Goal: Information Seeking & Learning: Check status

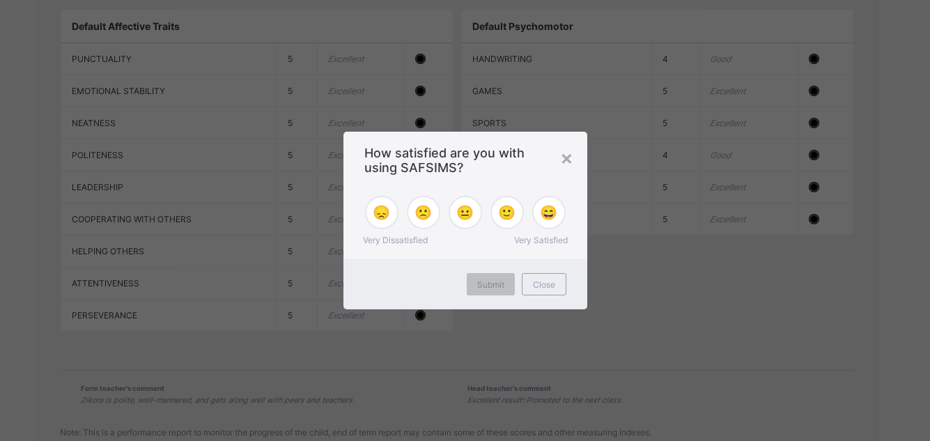
scroll to position [1532, 0]
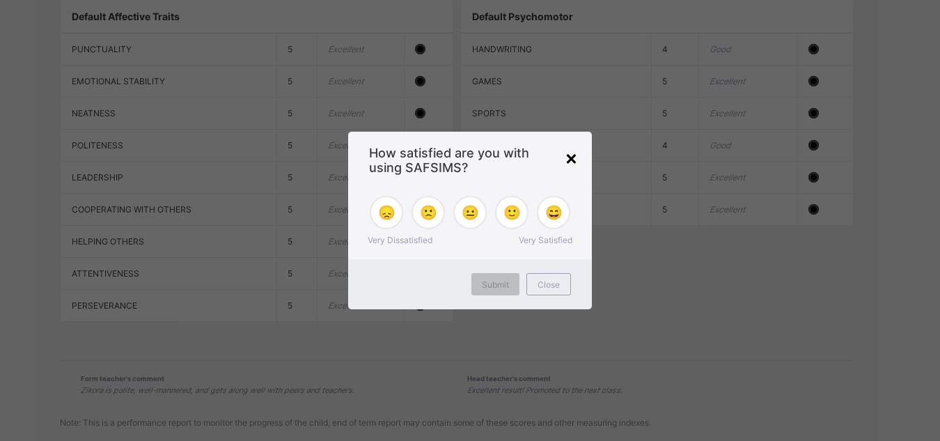
click at [570, 158] on div "×" at bounding box center [571, 158] width 13 height 24
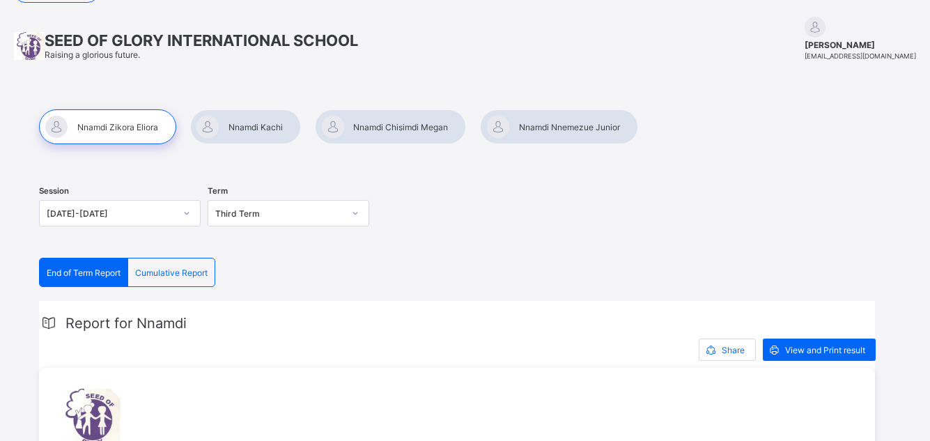
scroll to position [0, 0]
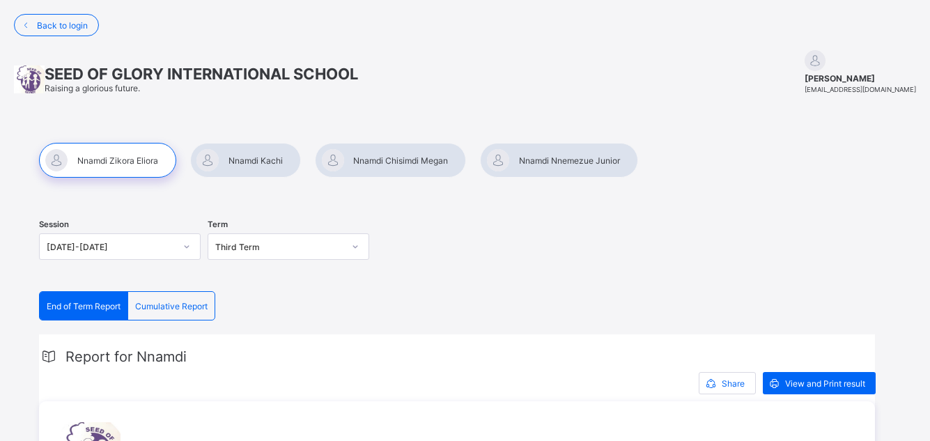
click at [256, 164] on div at bounding box center [245, 160] width 111 height 35
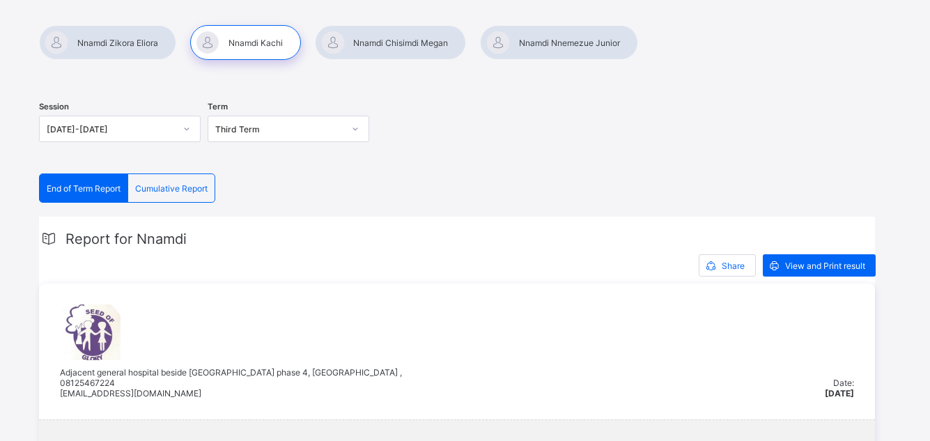
scroll to position [44, 0]
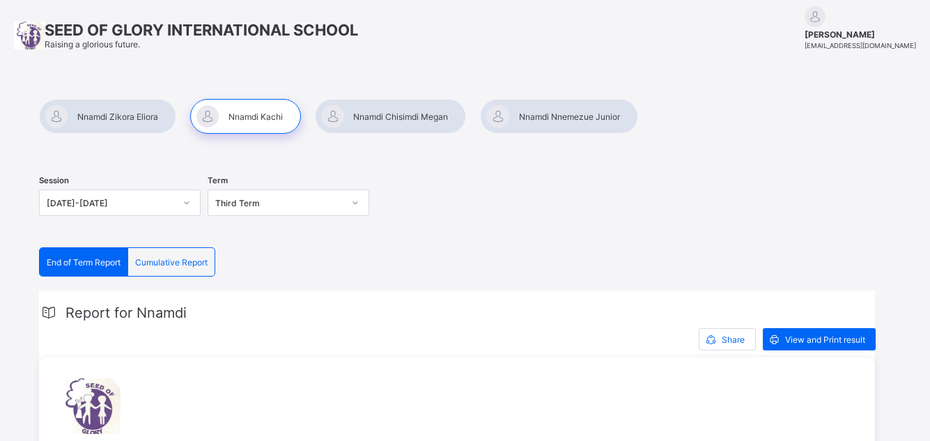
click at [383, 118] on div at bounding box center [390, 116] width 151 height 35
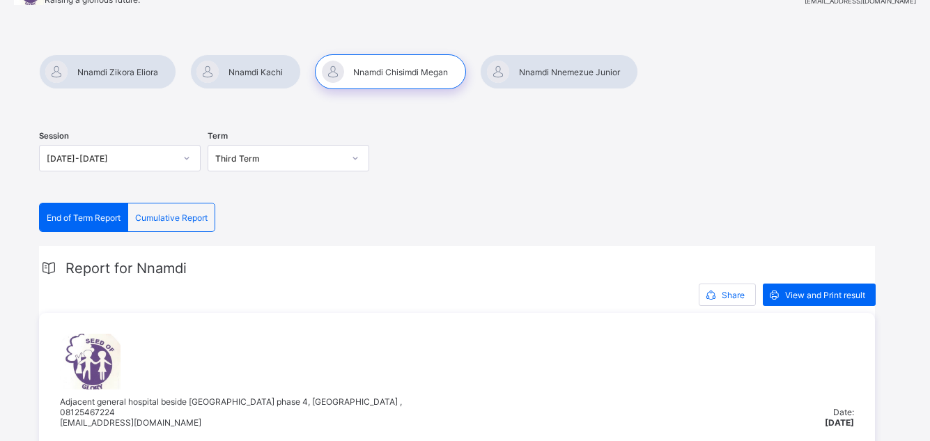
scroll to position [88, 0]
click at [568, 69] on div at bounding box center [558, 72] width 157 height 35
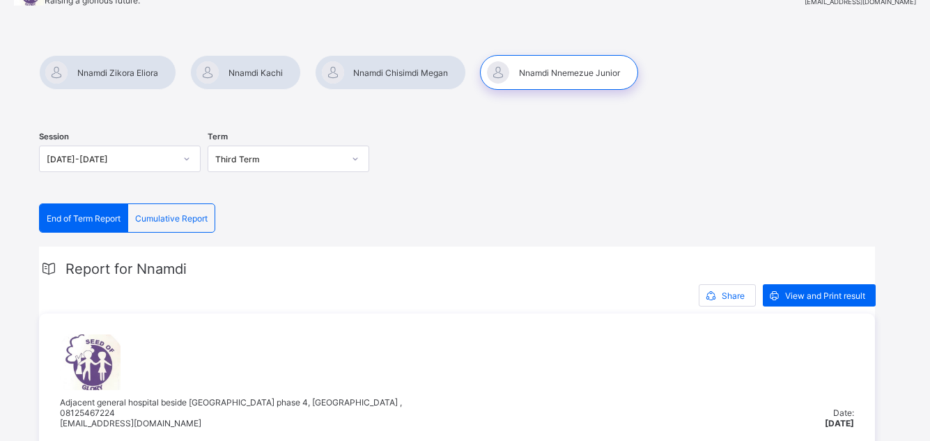
click at [405, 72] on div at bounding box center [390, 72] width 151 height 35
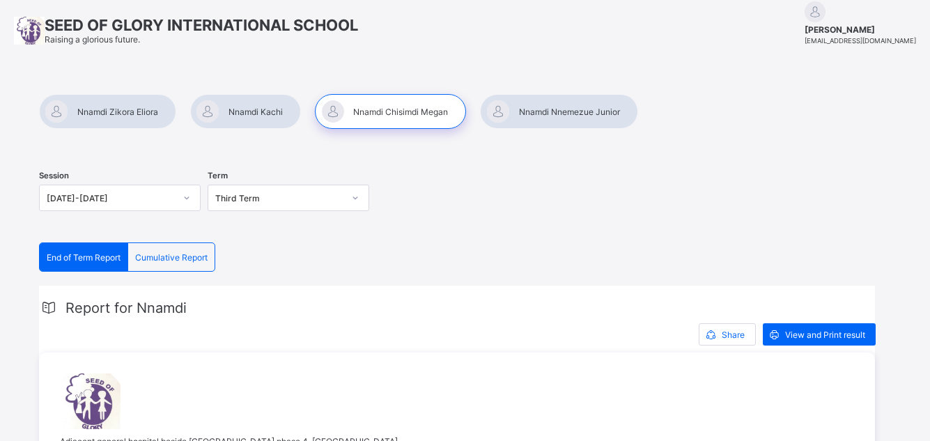
scroll to position [0, 0]
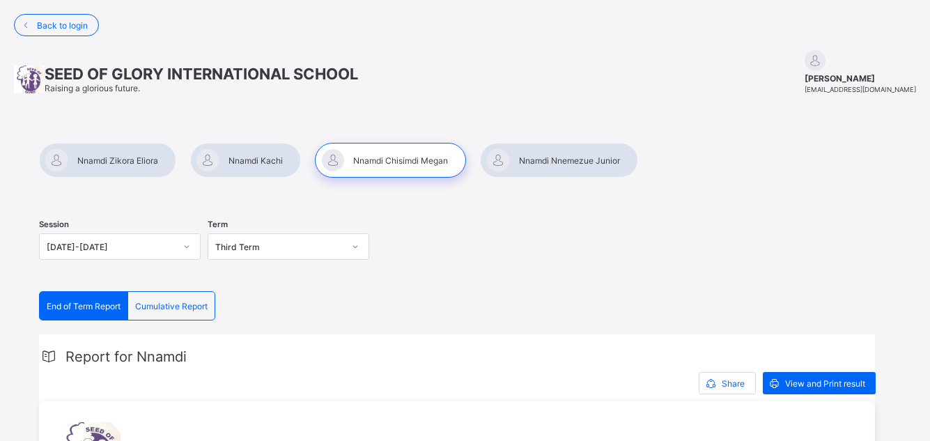
click at [132, 162] on div at bounding box center [107, 160] width 137 height 35
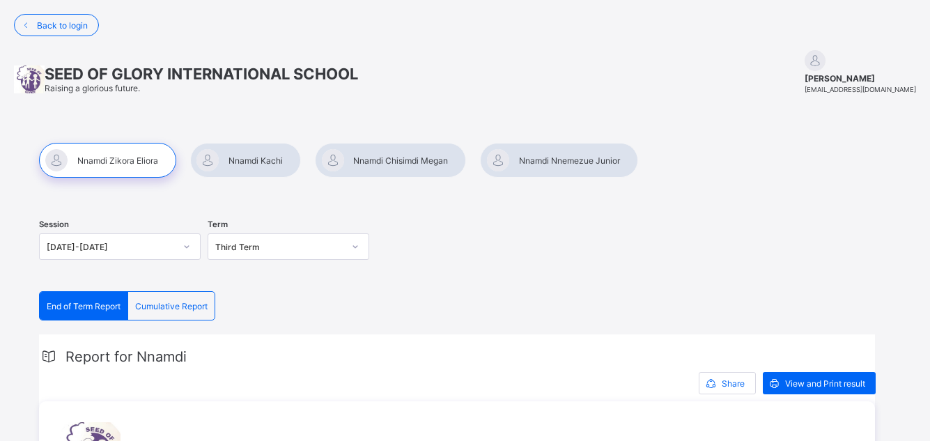
click at [251, 162] on div at bounding box center [245, 160] width 111 height 35
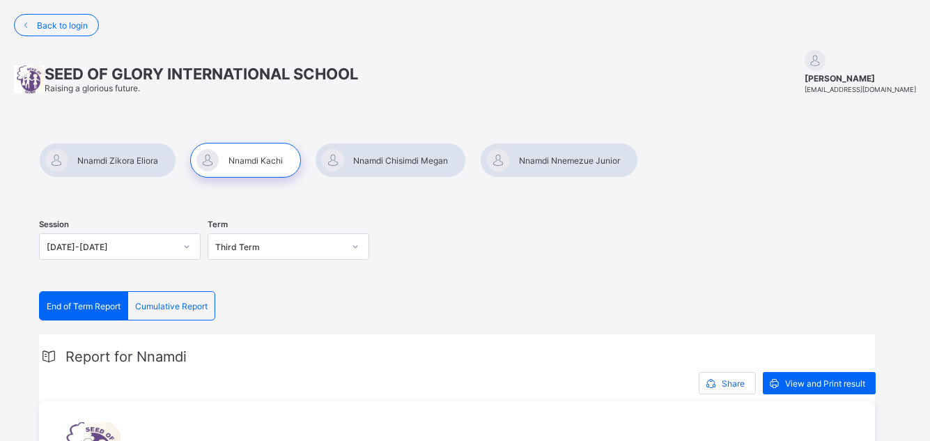
click at [557, 164] on div at bounding box center [558, 160] width 157 height 35
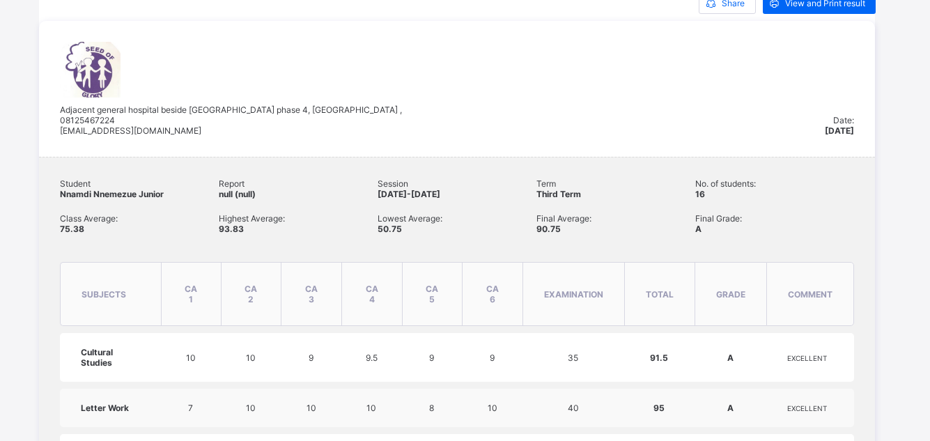
scroll to position [446, 0]
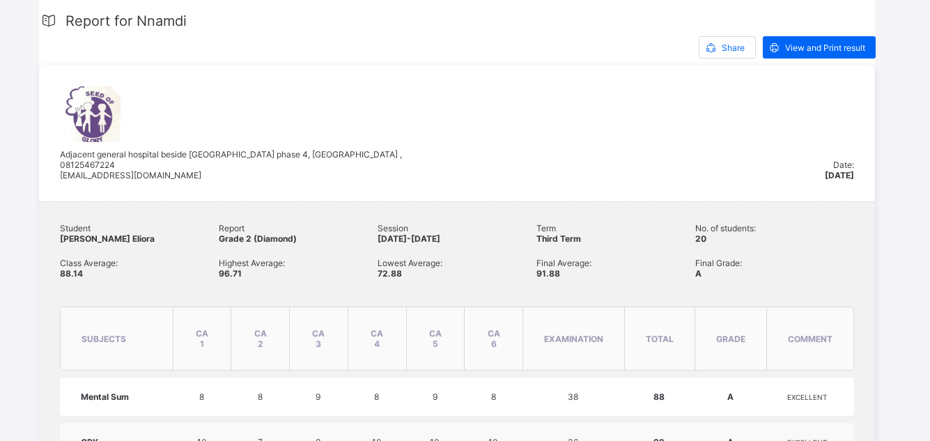
scroll to position [418, 0]
